Goal: Transaction & Acquisition: Book appointment/travel/reservation

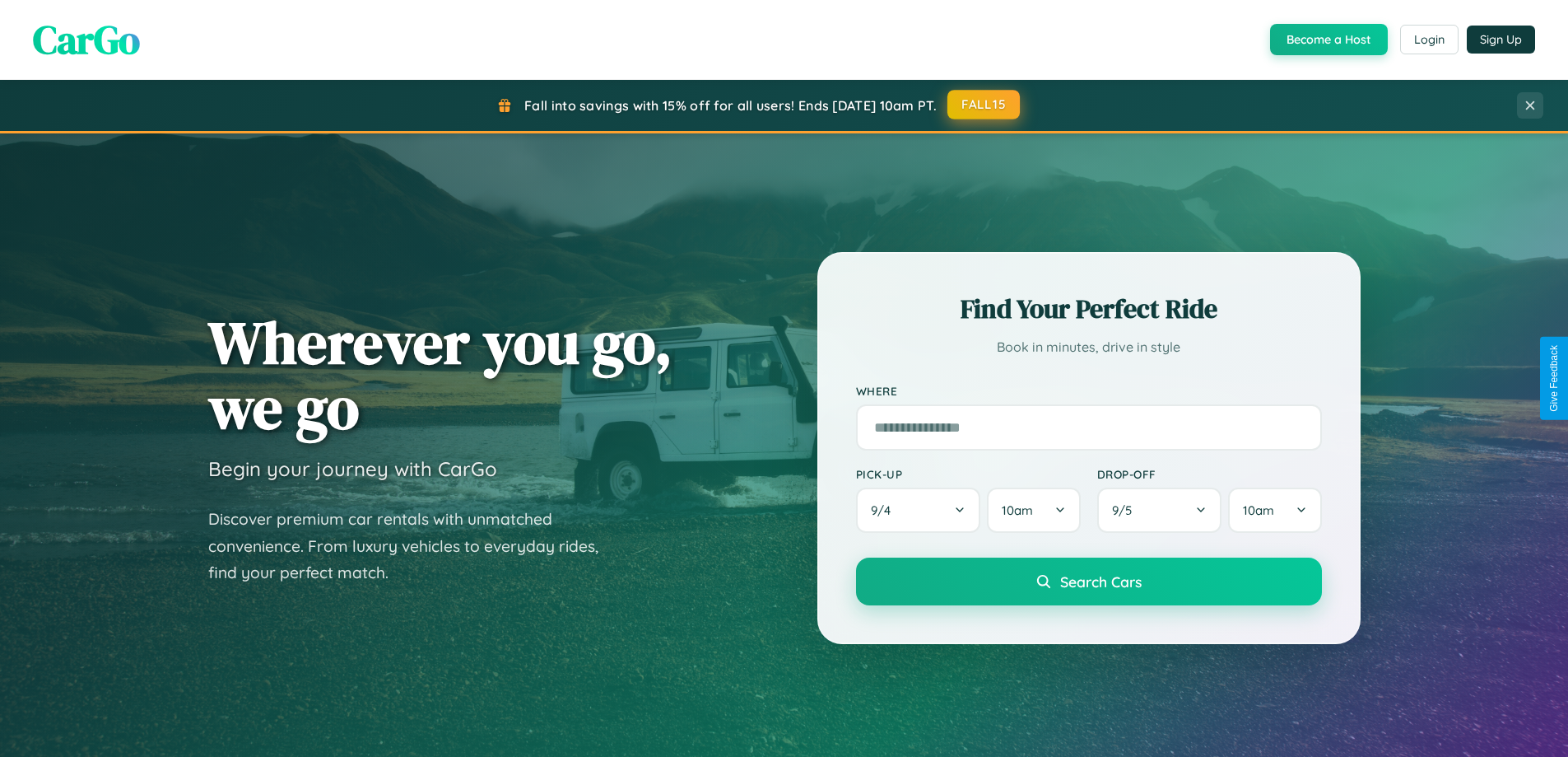
click at [985, 105] on button "FALL15" at bounding box center [983, 105] width 72 height 30
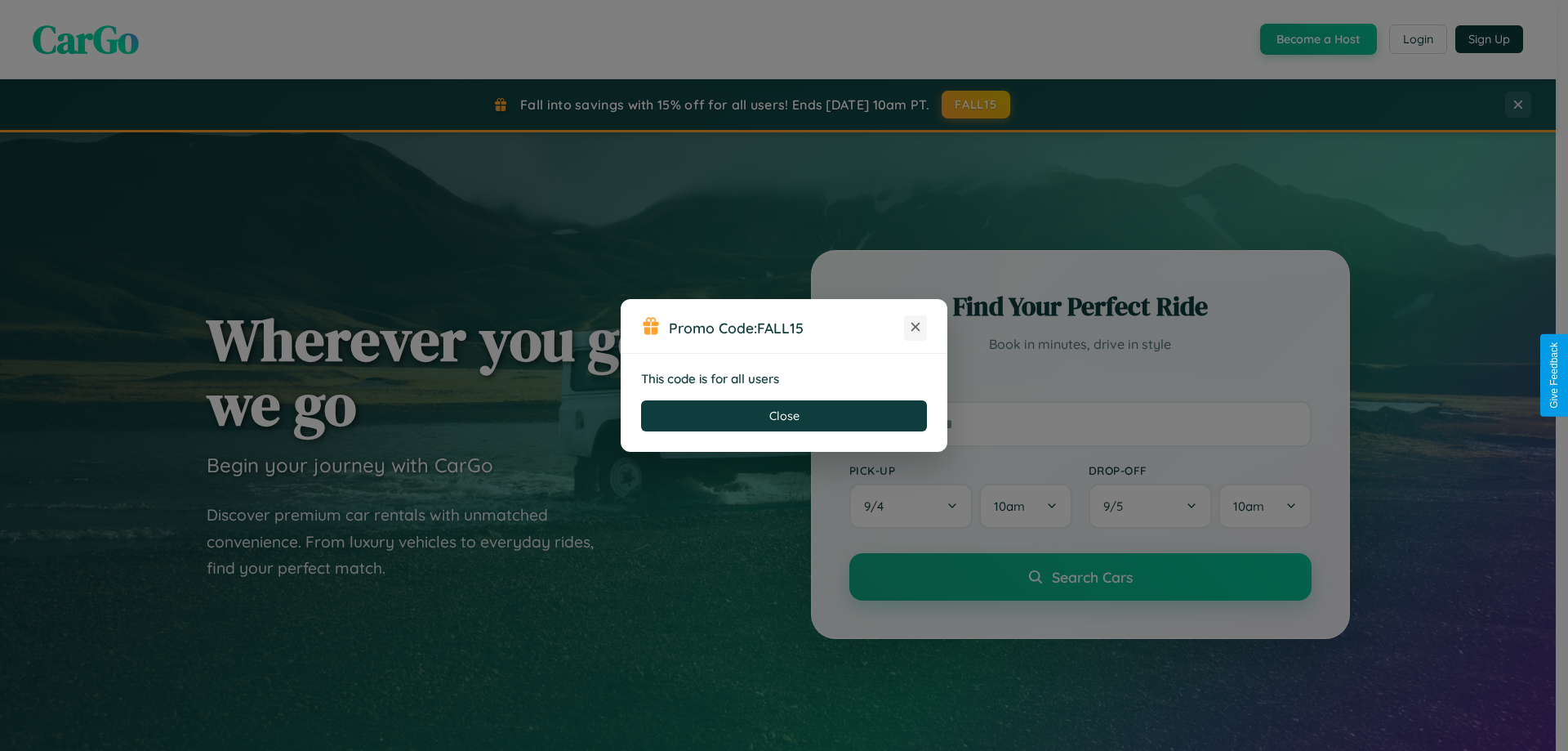
click at [915, 327] on icon at bounding box center [915, 326] width 17 height 17
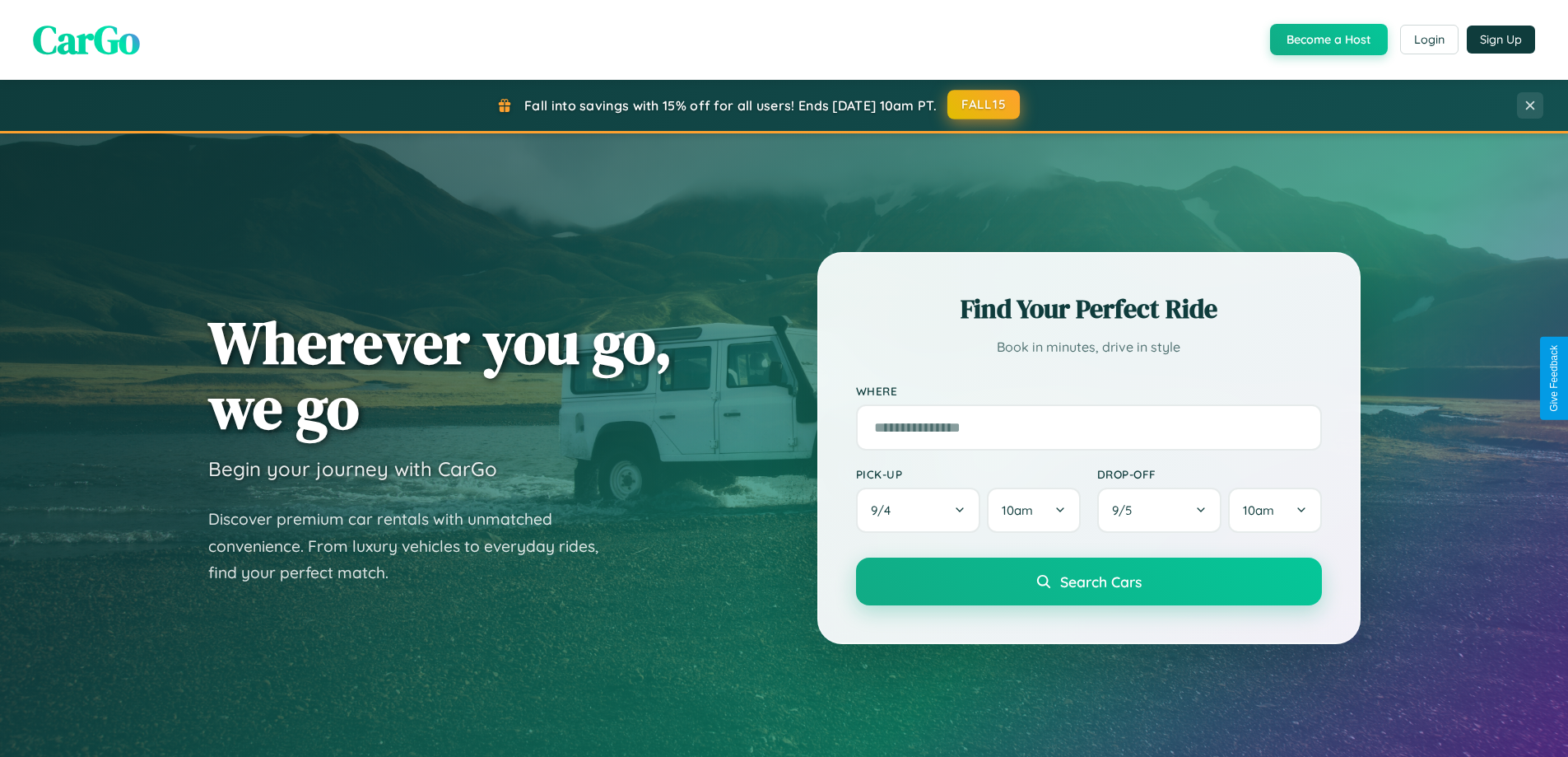
click at [985, 105] on button "FALL15" at bounding box center [983, 105] width 72 height 30
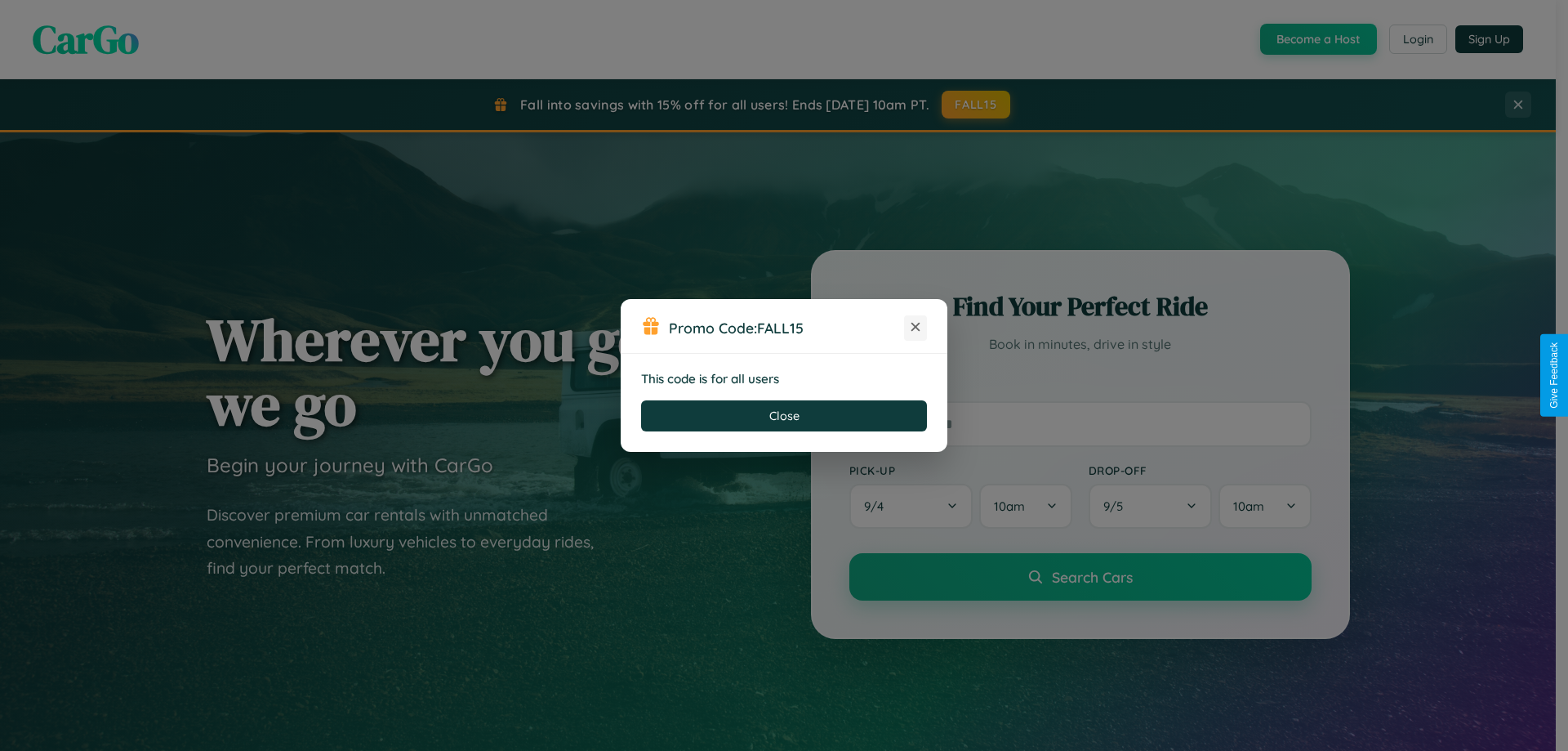
click at [915, 327] on icon at bounding box center [915, 326] width 17 height 17
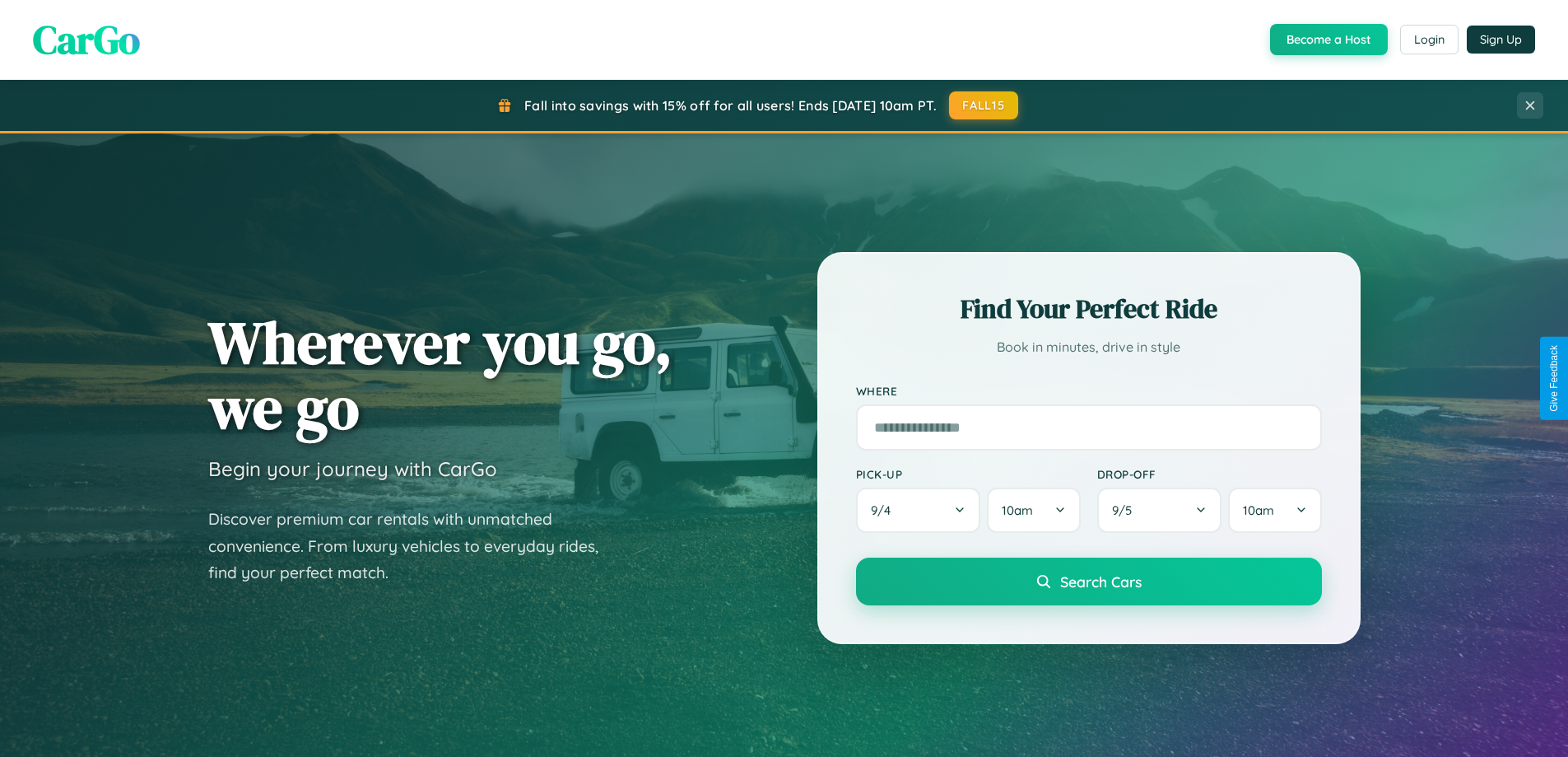
scroll to position [1134, 0]
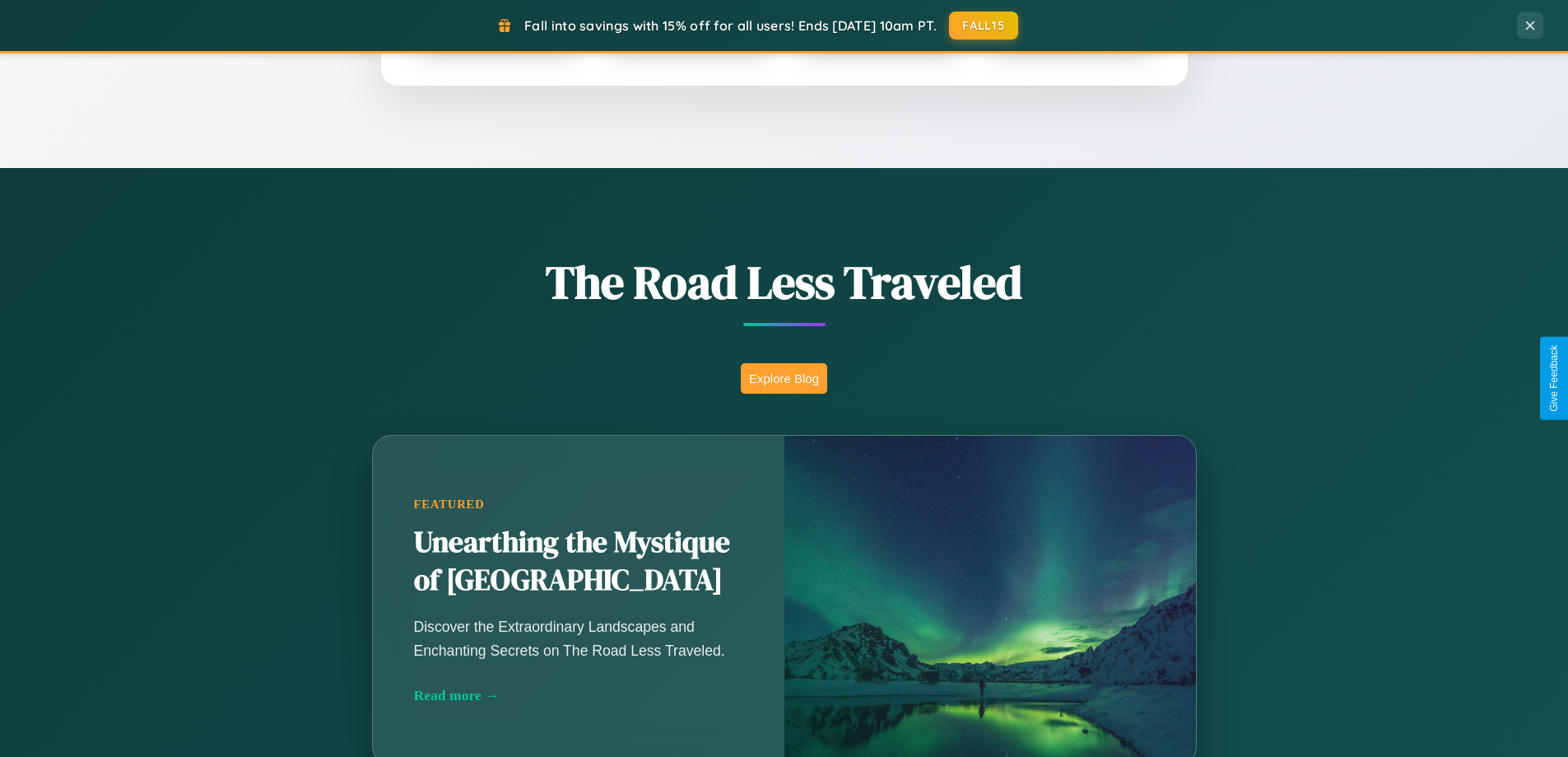
click at [784, 378] on button "Explore Blog" at bounding box center [784, 378] width 86 height 31
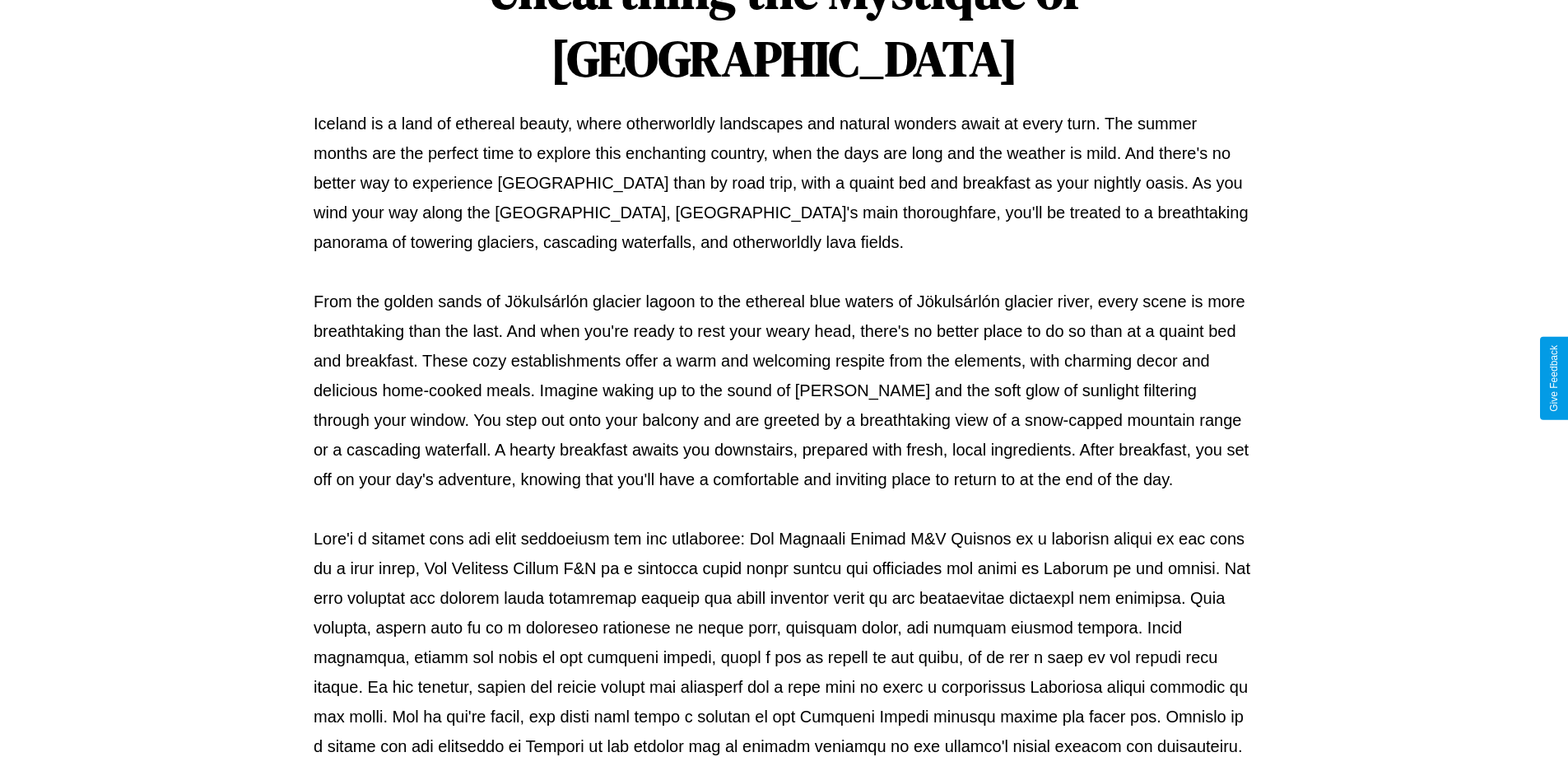
scroll to position [533, 0]
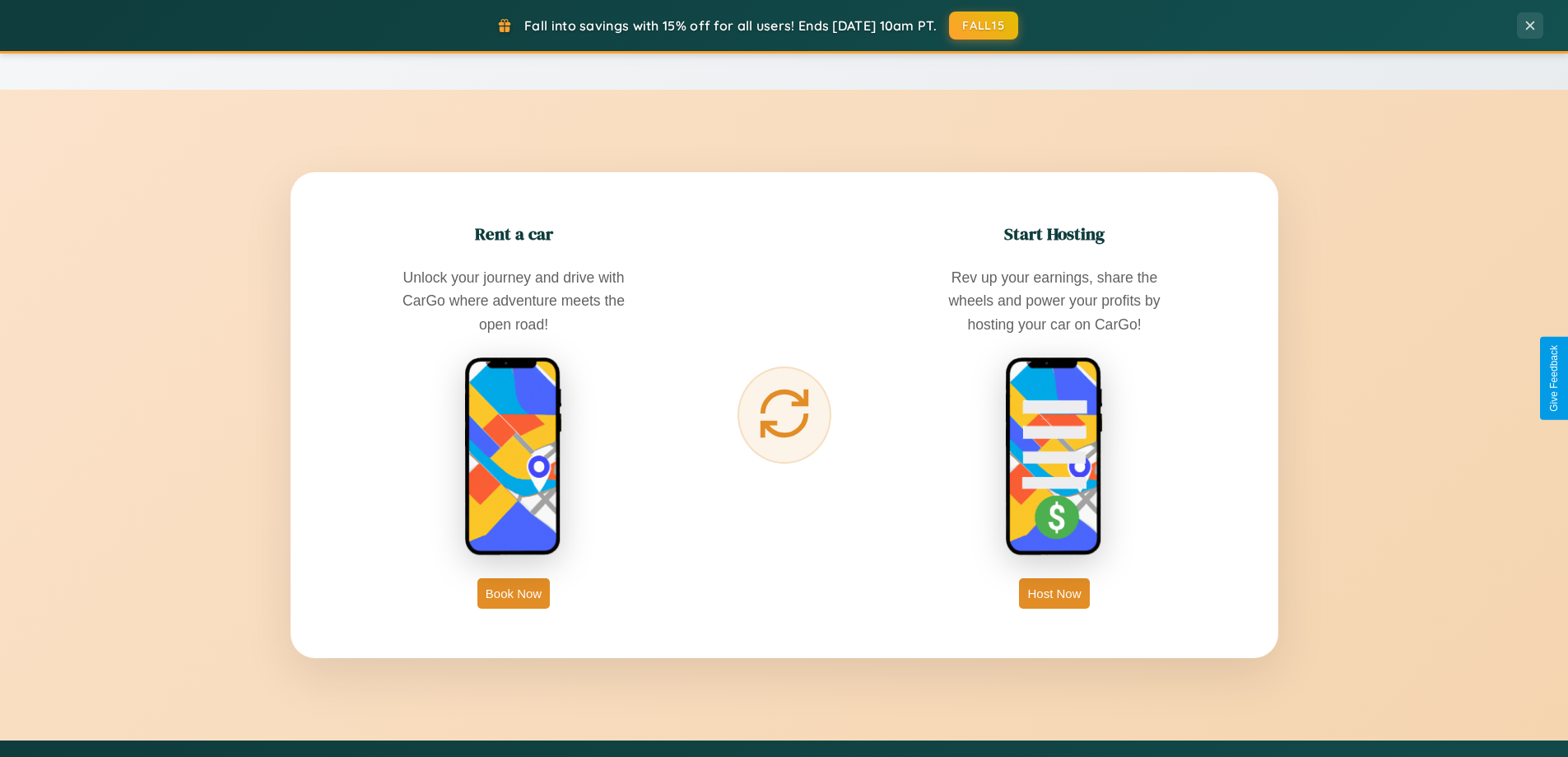
scroll to position [2646, 0]
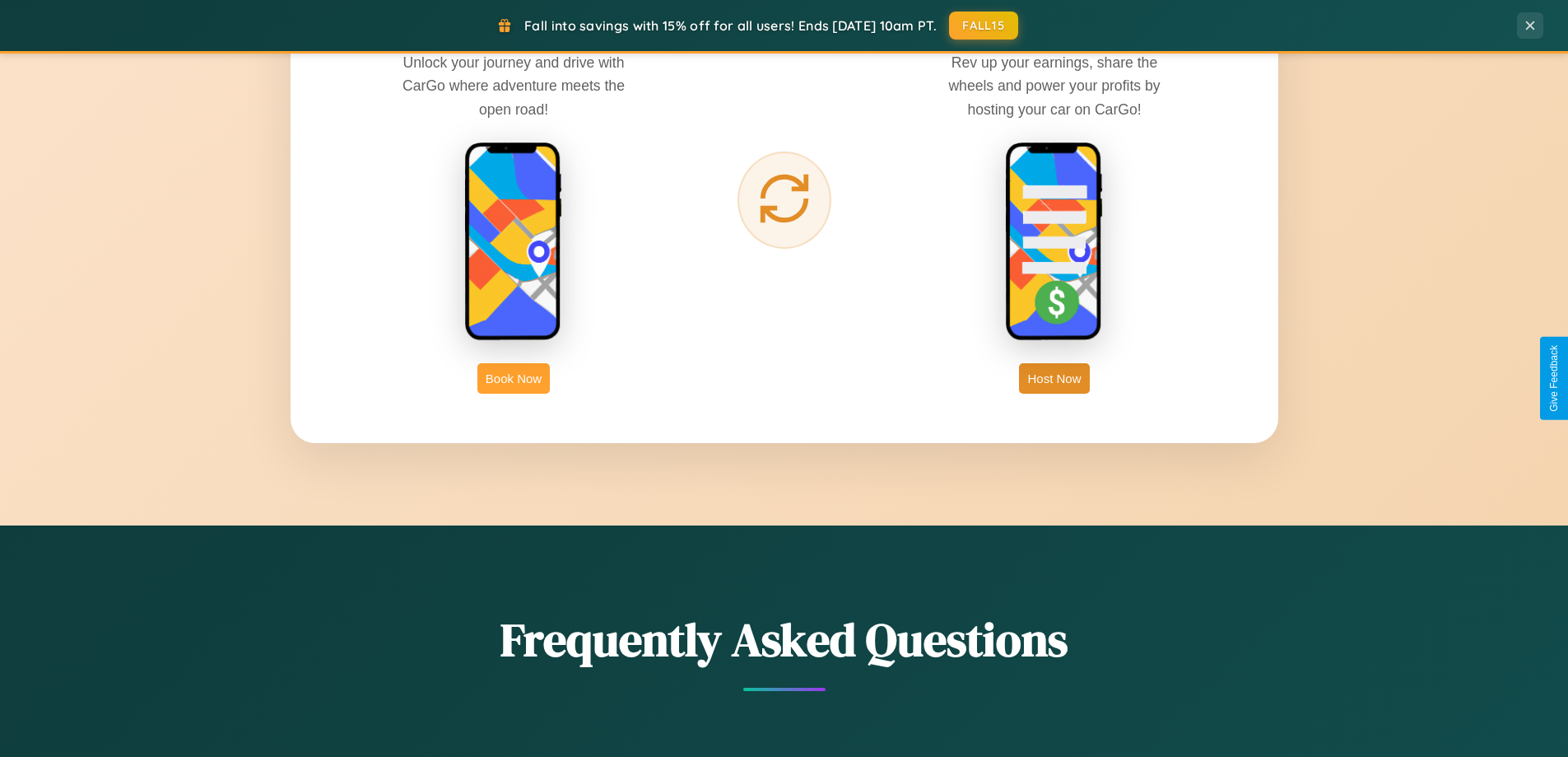
click at [514, 378] on button "Book Now" at bounding box center [513, 378] width 72 height 31
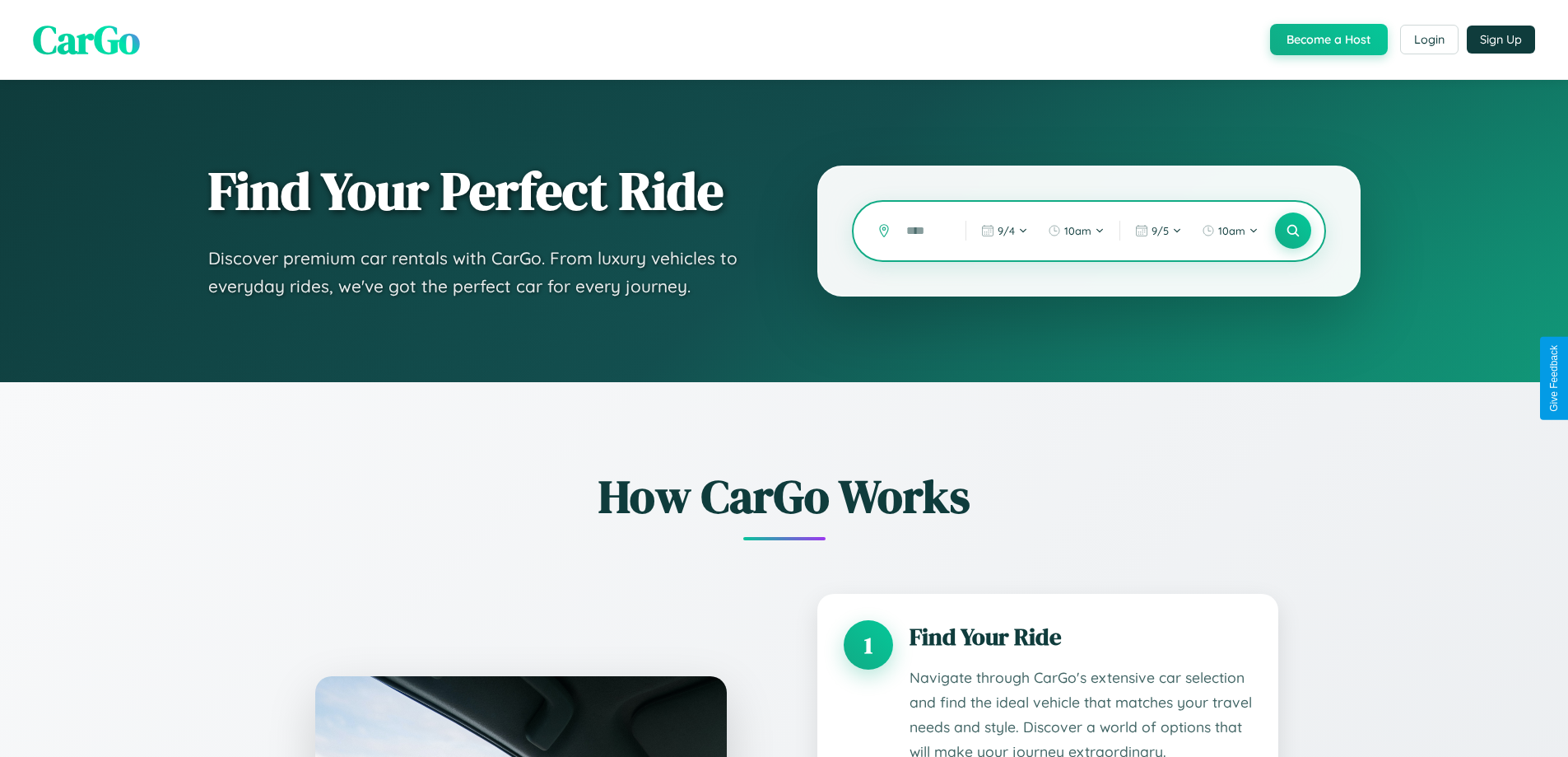
click at [924, 230] on input "text" at bounding box center [924, 230] width 51 height 29
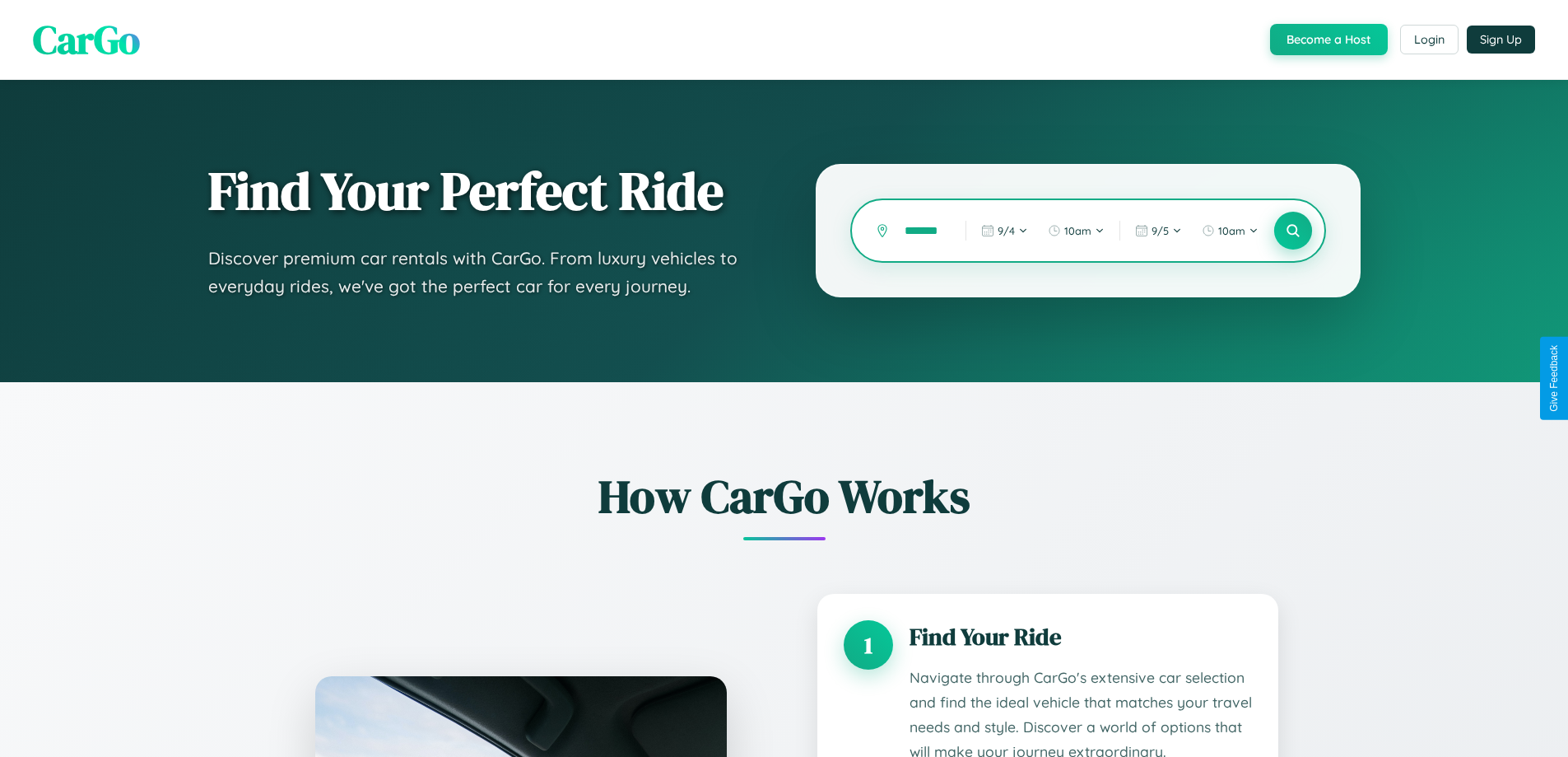
type input "*******"
click at [1292, 230] on icon at bounding box center [1293, 231] width 16 height 16
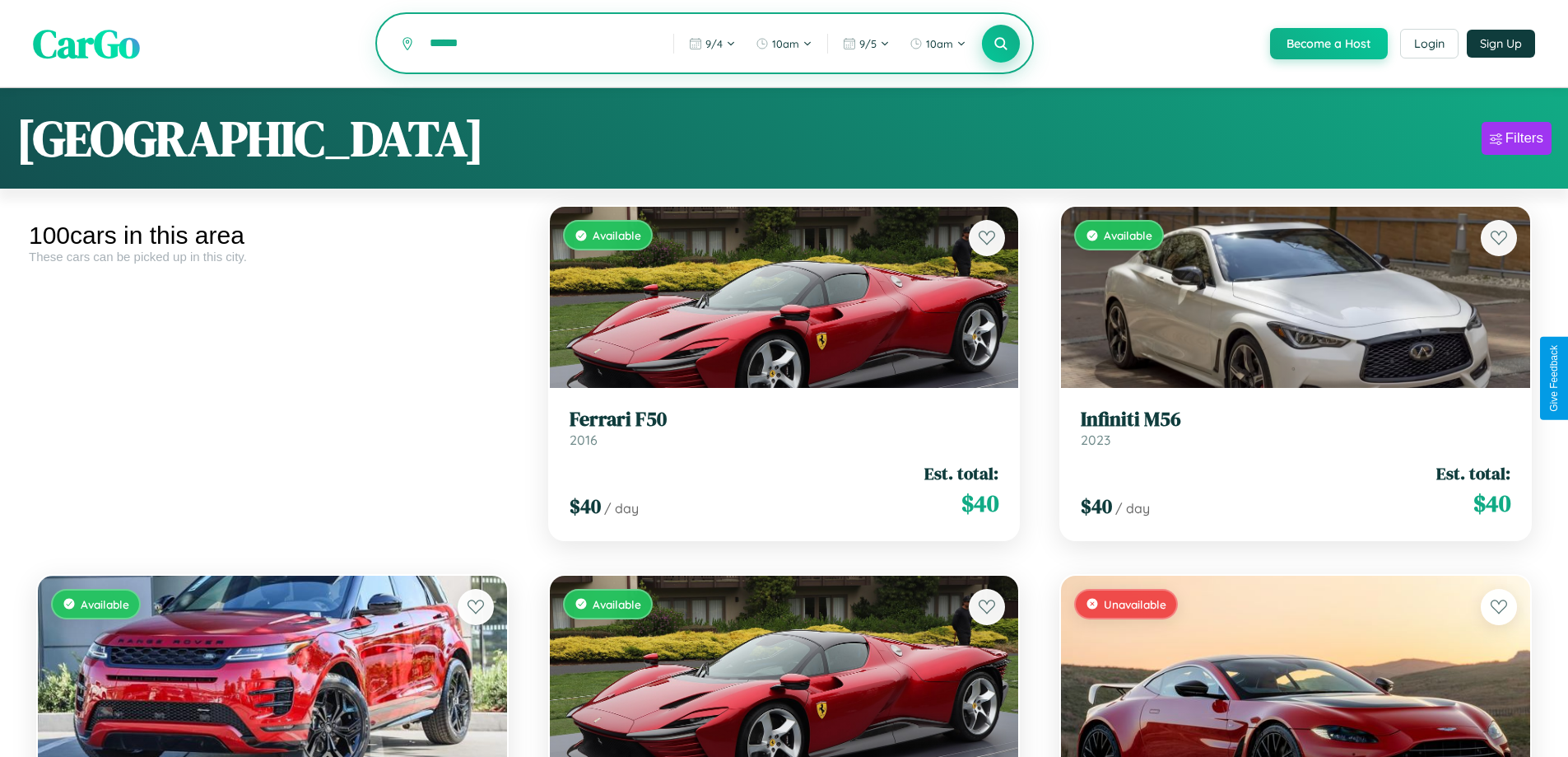
type input "******"
click at [1000, 43] on icon at bounding box center [1002, 43] width 16 height 16
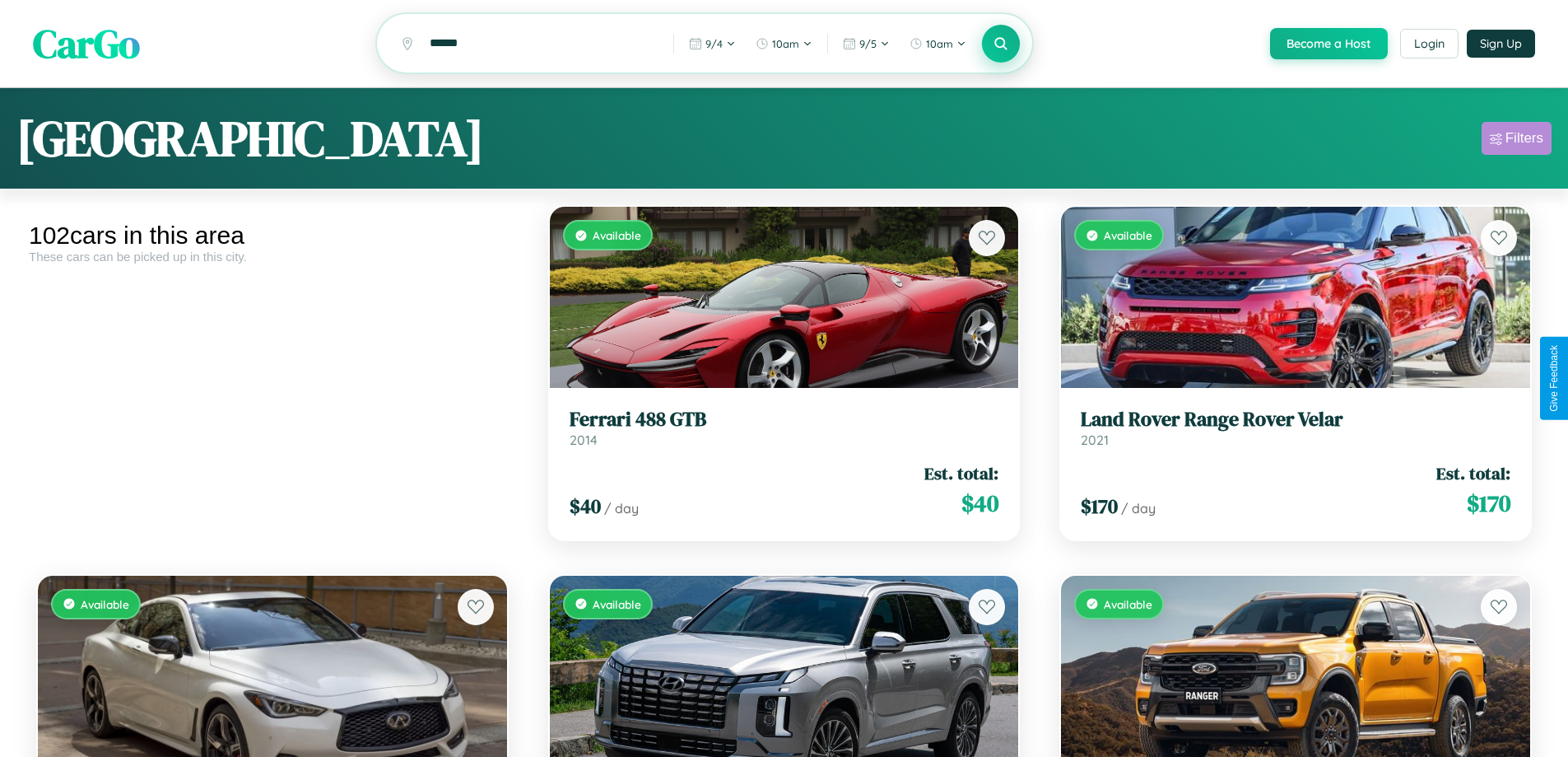
click at [1517, 140] on div "Filters" at bounding box center [1525, 138] width 38 height 17
